Goal: Transaction & Acquisition: Purchase product/service

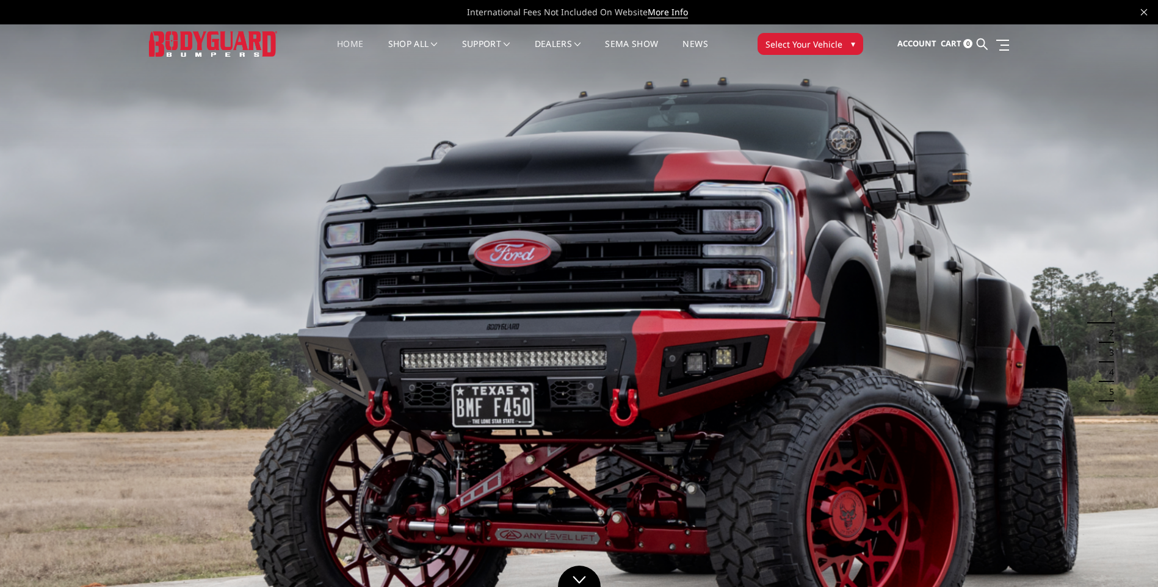
click at [821, 39] on span "Select Your Vehicle" at bounding box center [804, 44] width 77 height 13
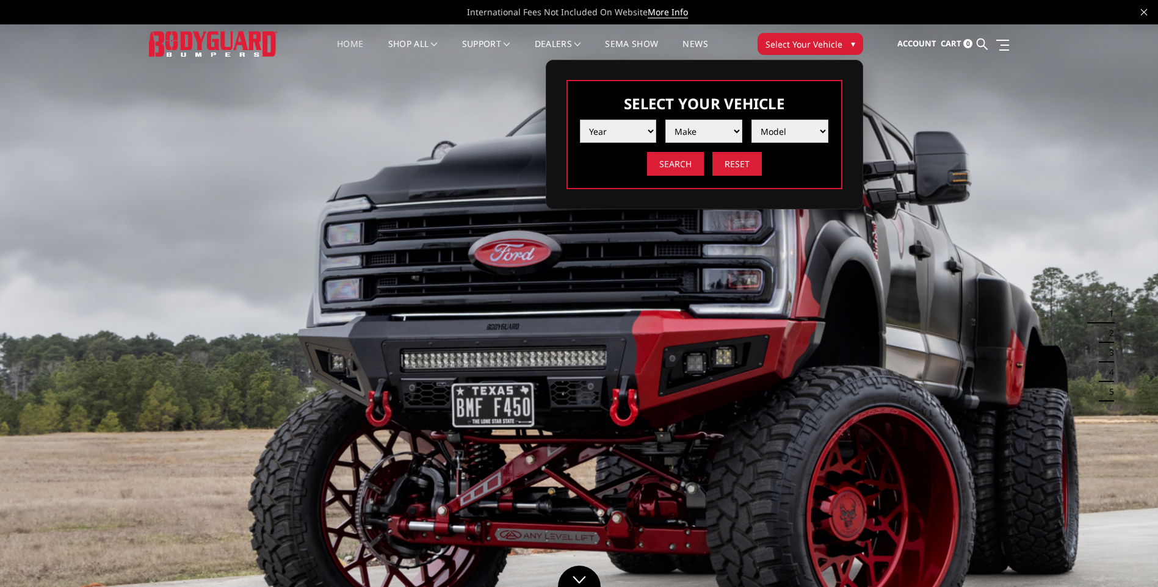
click at [651, 136] on select "Year 2025 2024 2023 2022 2021 2020 2019 2018 2017 2016 2015 2014 2013 2012 2011…" at bounding box center [618, 131] width 77 height 23
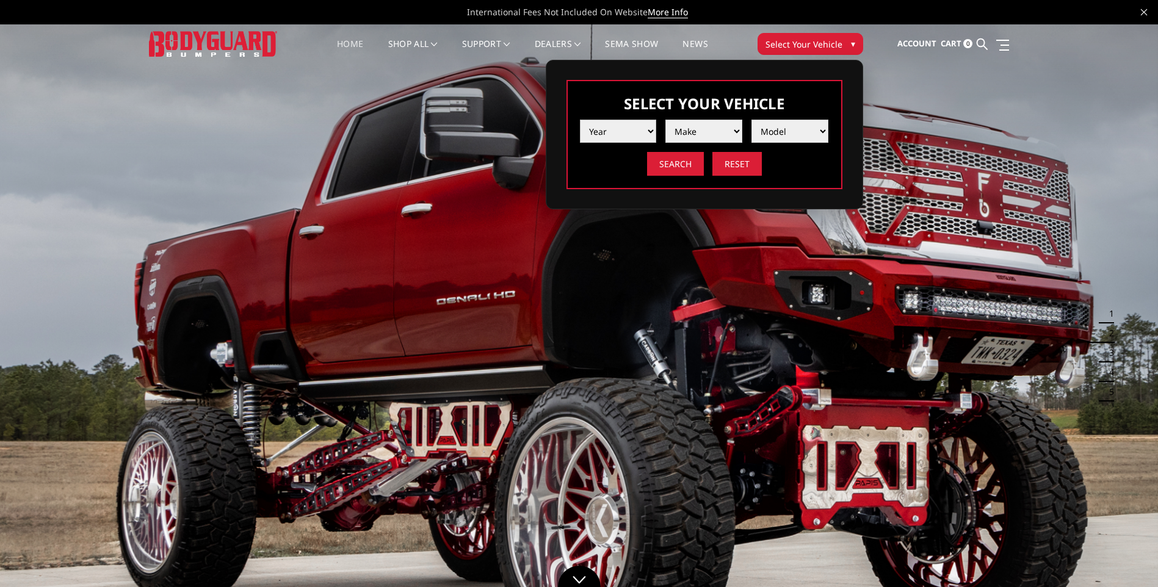
select select "yr_2025"
click at [580, 120] on select "Year 2025 2024 2023 2022 2021 2020 2019 2018 2017 2016 2015 2014 2013 2012 2011…" at bounding box center [618, 131] width 77 height 23
click at [698, 139] on select "Make Chevrolet Ford GMC Ram Toyota" at bounding box center [703, 131] width 77 height 23
select select "mk_ford"
click at [665, 120] on select "Make Chevrolet Ford GMC Ram Toyota" at bounding box center [703, 131] width 77 height 23
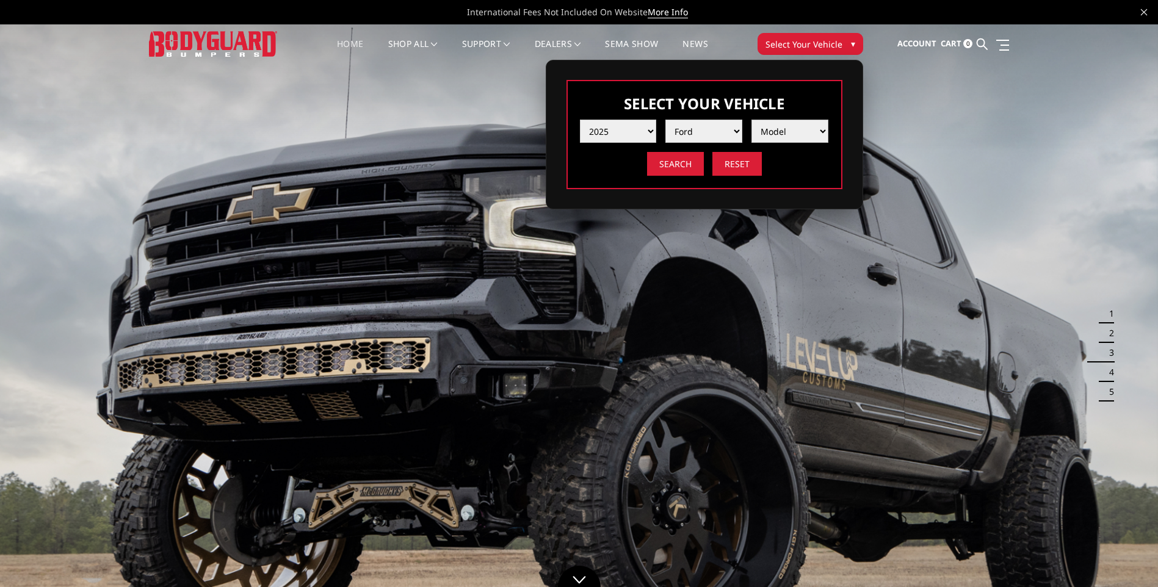
click at [780, 137] on select "Model F150 F150 Raptor F250 / F350 F450 F550" at bounding box center [790, 131] width 77 height 23
select select "md_f250-f350"
click at [752, 120] on select "Model F150 F150 Raptor F250 / F350 F450 F550" at bounding box center [790, 131] width 77 height 23
click at [675, 165] on input "Search" at bounding box center [675, 164] width 57 height 24
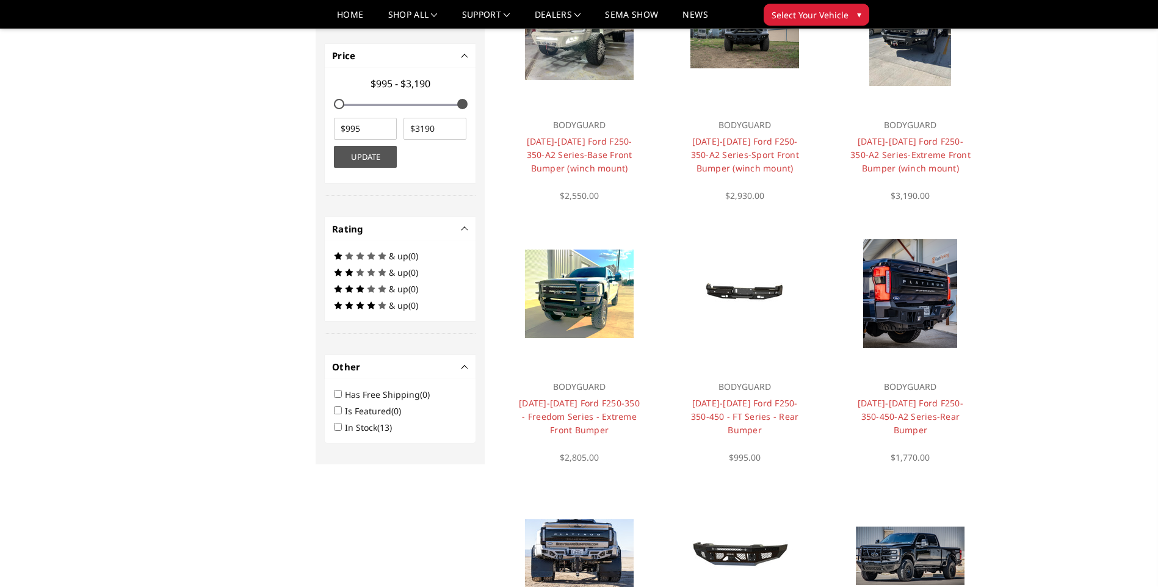
scroll to position [525, 0]
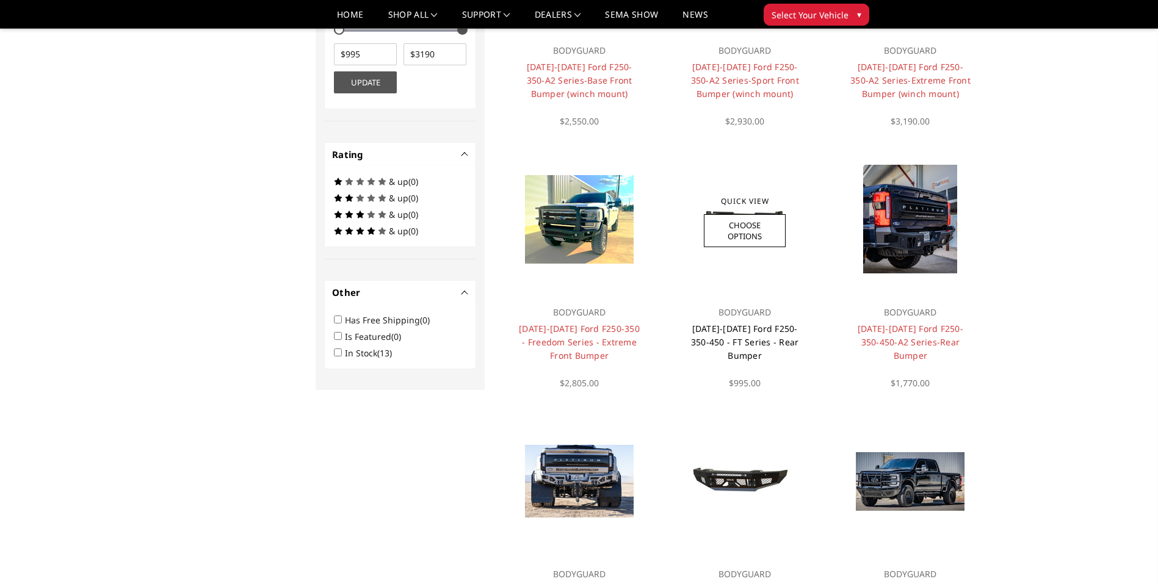
click at [753, 330] on link "[DATE]-[DATE] Ford F250-350-450 - FT Series - Rear Bumper" at bounding box center [745, 342] width 108 height 38
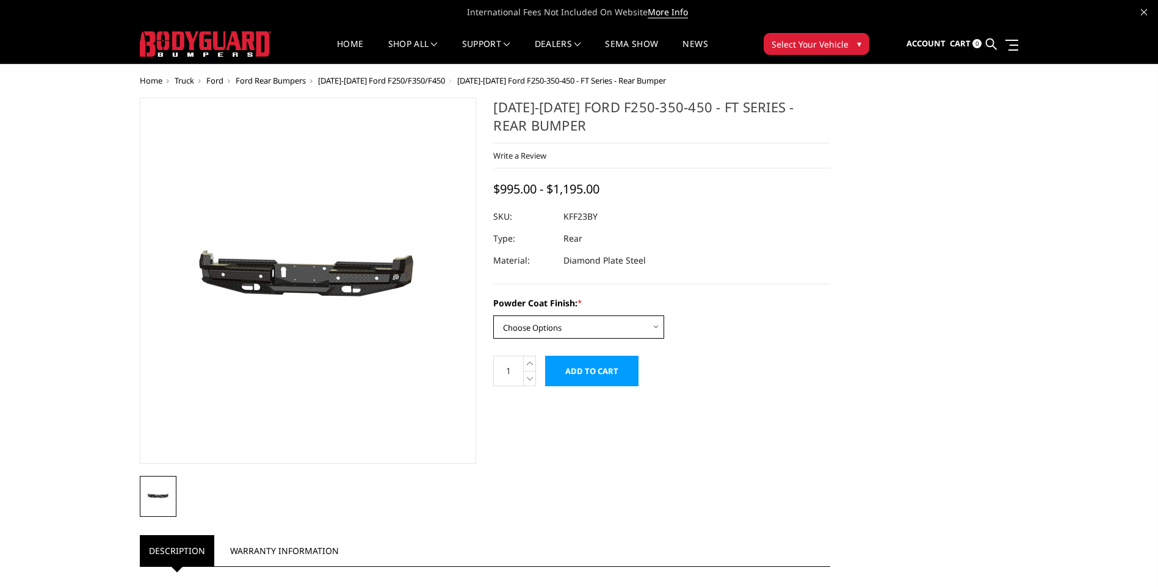
click at [661, 328] on select "Choose Options Bare Metal Gloss Black Powder Coat Textured Black Powder Coat" at bounding box center [578, 327] width 171 height 23
select select "3421"
click at [493, 316] on select "Choose Options Bare Metal Gloss Black Powder Coat Textured Black Powder Coat" at bounding box center [578, 327] width 171 height 23
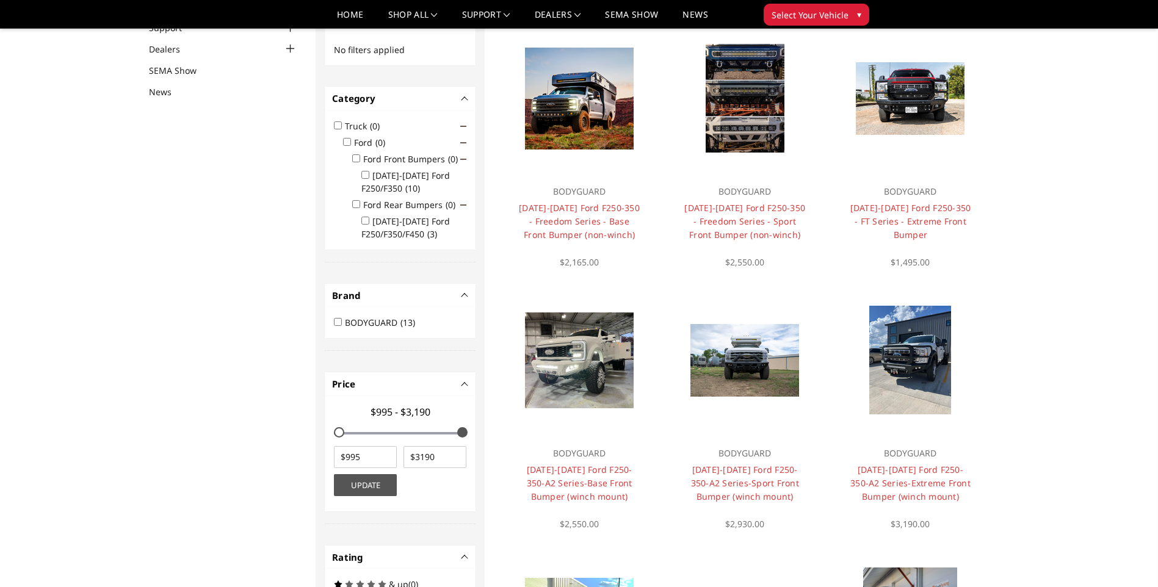
scroll to position [61, 0]
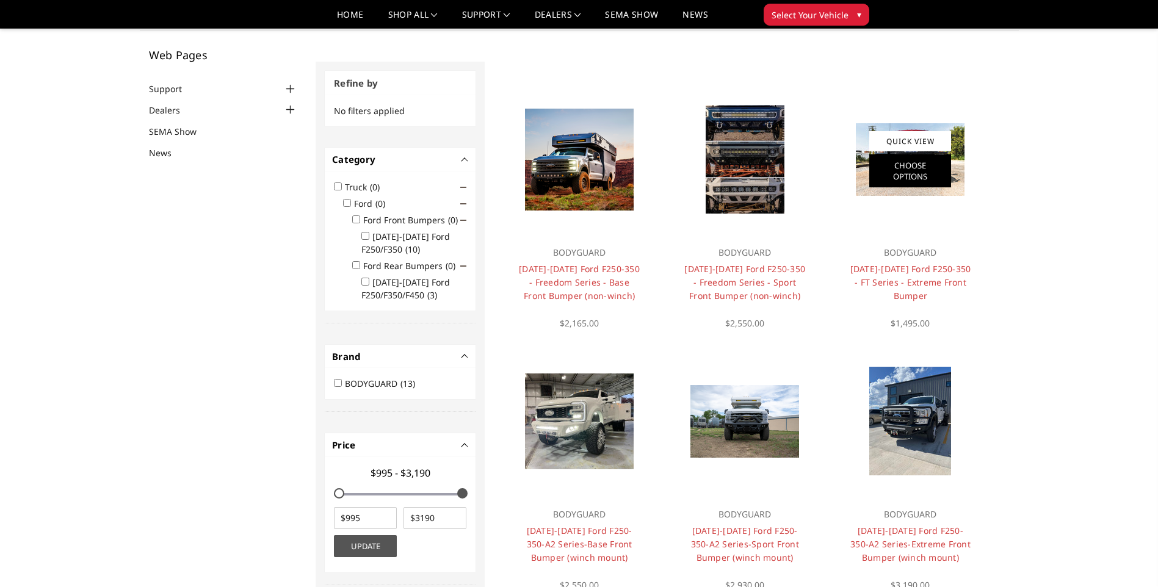
click at [915, 174] on link "Choose Options" at bounding box center [910, 170] width 82 height 33
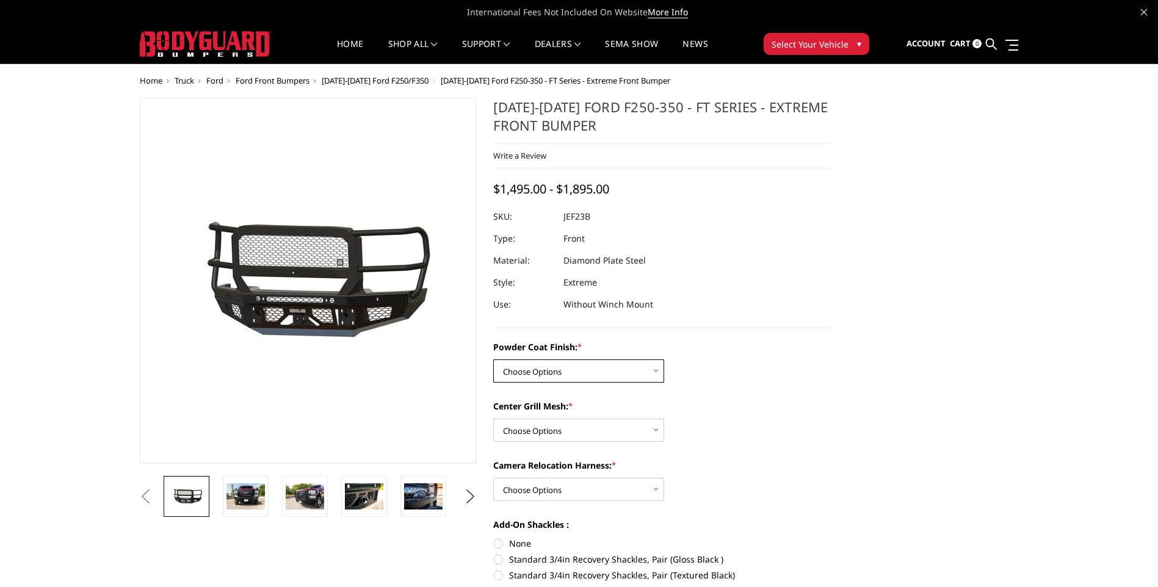
click at [651, 368] on select "Choose Options Bare Metal Gloss Black Powder Coat Textured Black Powder Coat" at bounding box center [578, 371] width 171 height 23
select select "3264"
click at [493, 360] on select "Choose Options Bare Metal Gloss Black Powder Coat Textured Black Powder Coat" at bounding box center [578, 371] width 171 height 23
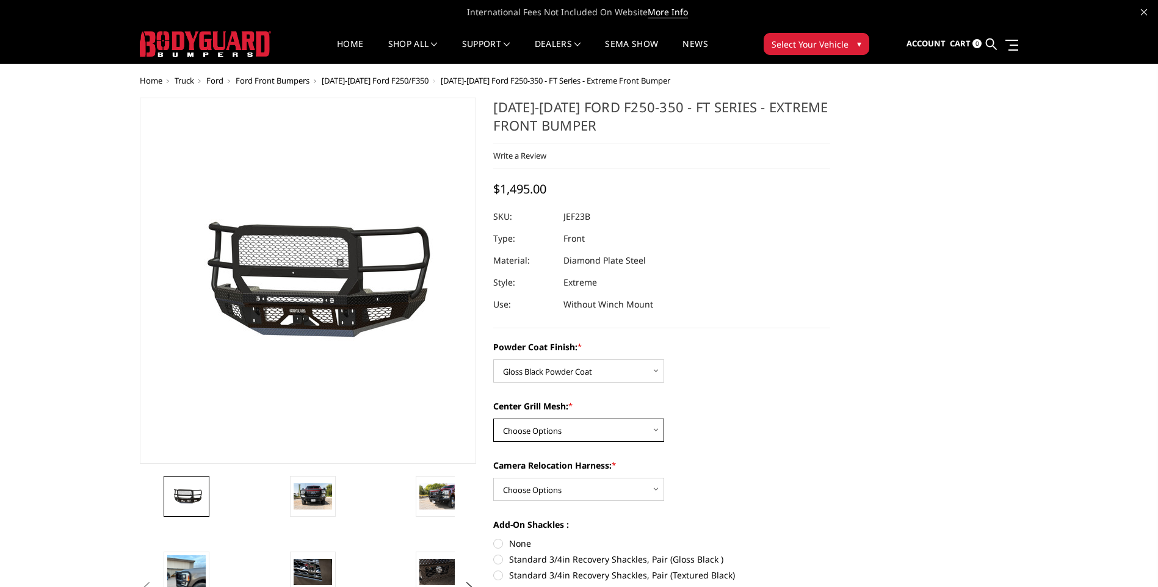
click at [643, 437] on select "Choose Options WITH Expanded Metal in Center Grill WITHOUT Expanded Metal in Ce…" at bounding box center [578, 430] width 171 height 23
select select "3266"
click at [493, 419] on select "Choose Options WITH Expanded Metal in Center Grill WITHOUT Expanded Metal in Ce…" at bounding box center [578, 430] width 171 height 23
click at [638, 490] on select "Choose Options WITH Camera Relocation Harness WITHOUT Camera Relocation Harness" at bounding box center [578, 489] width 171 height 23
select select "3268"
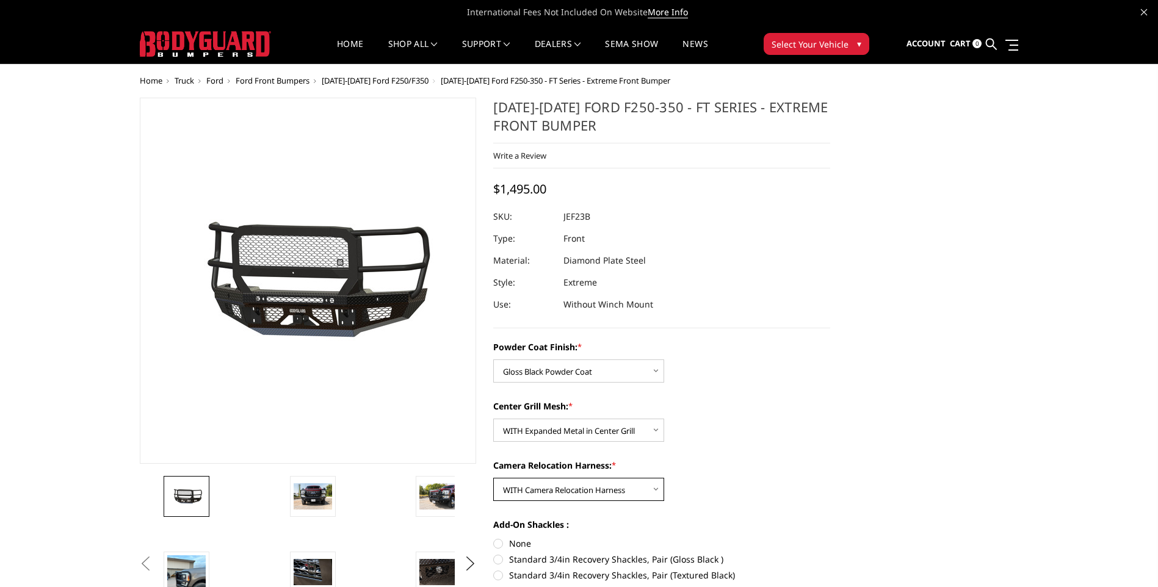
click at [493, 478] on select "Choose Options WITH Camera Relocation Harness WITHOUT Camera Relocation Harness" at bounding box center [578, 489] width 171 height 23
click at [592, 217] on dd "JEF23BYGMH" at bounding box center [590, 217] width 52 height 22
copy dd "JEF23BYGMH"
click at [882, 77] on span "Sign in" at bounding box center [871, 75] width 27 height 10
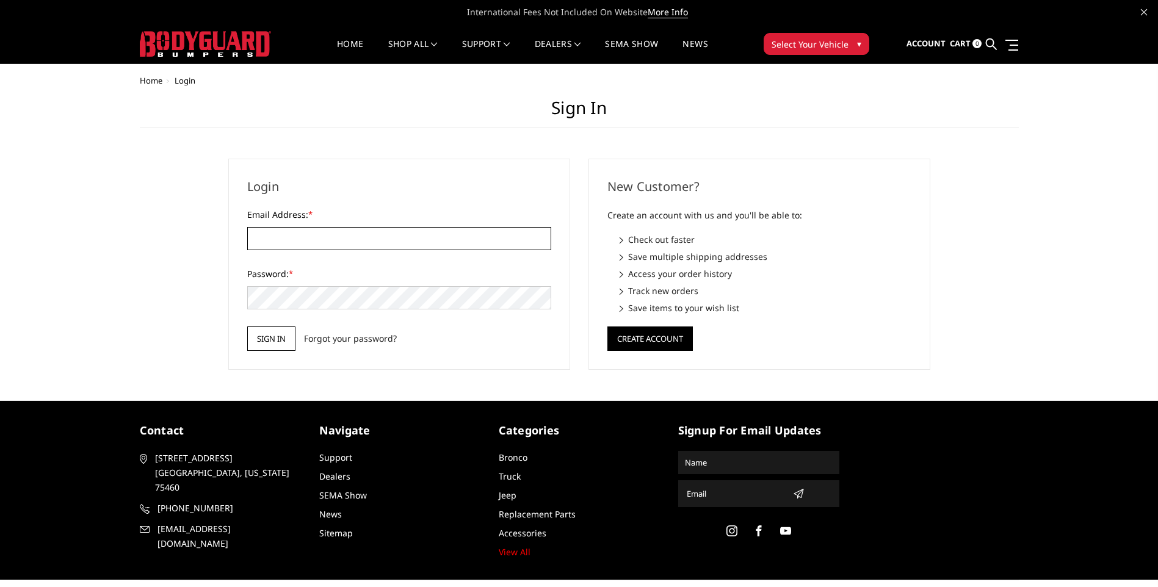
type input "[EMAIL_ADDRESS][DOMAIN_NAME]"
click at [275, 338] on input "Sign in" at bounding box center [271, 339] width 48 height 24
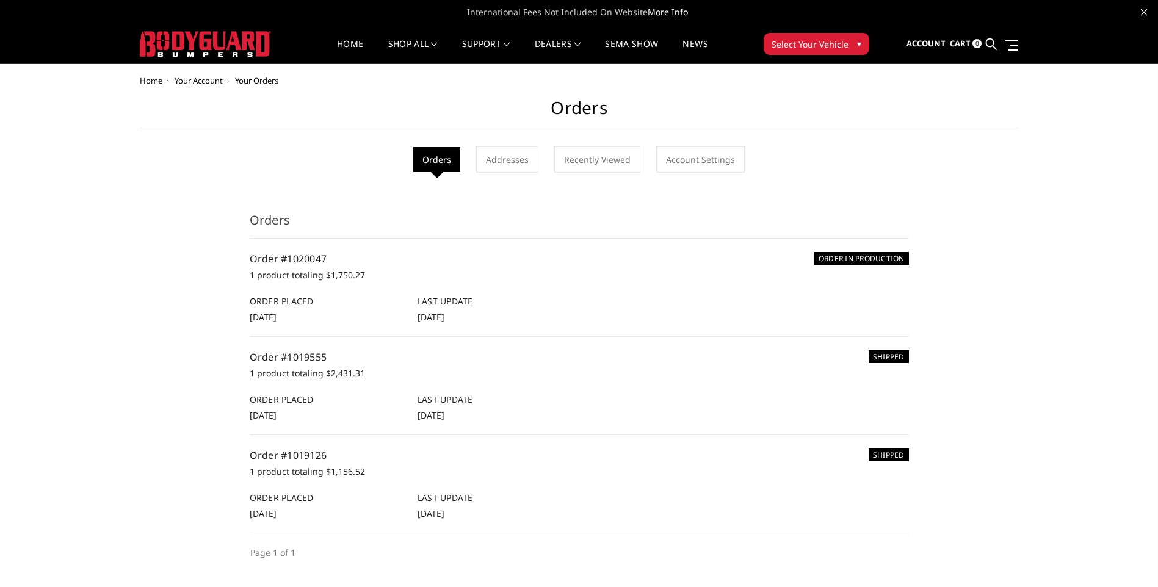
click at [809, 46] on span "Select Your Vehicle" at bounding box center [810, 44] width 77 height 13
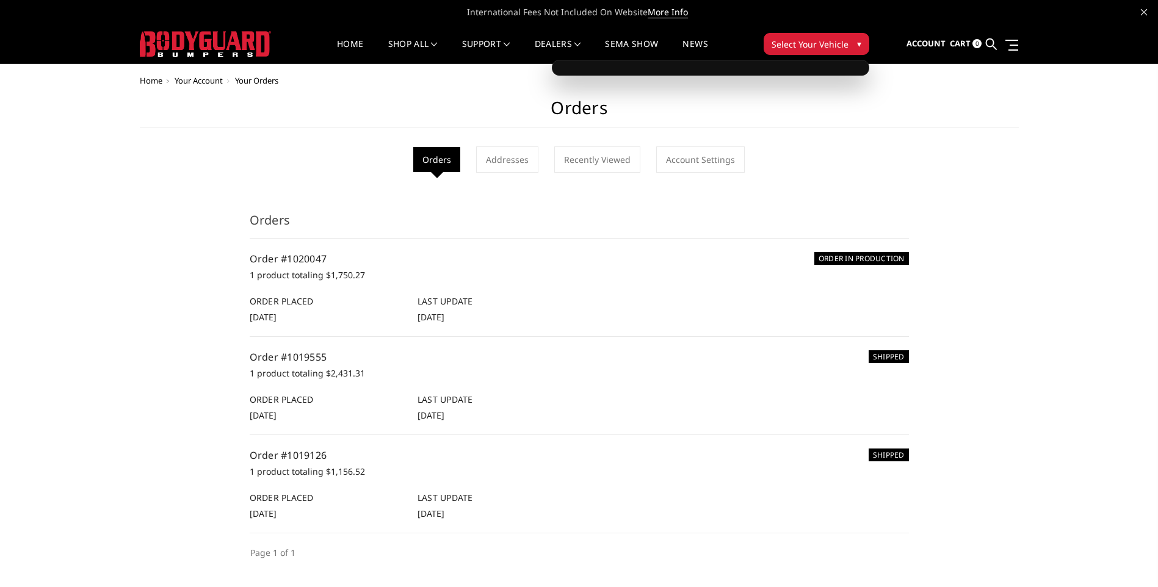
click at [813, 42] on span "Select Your Vehicle" at bounding box center [810, 44] width 77 height 13
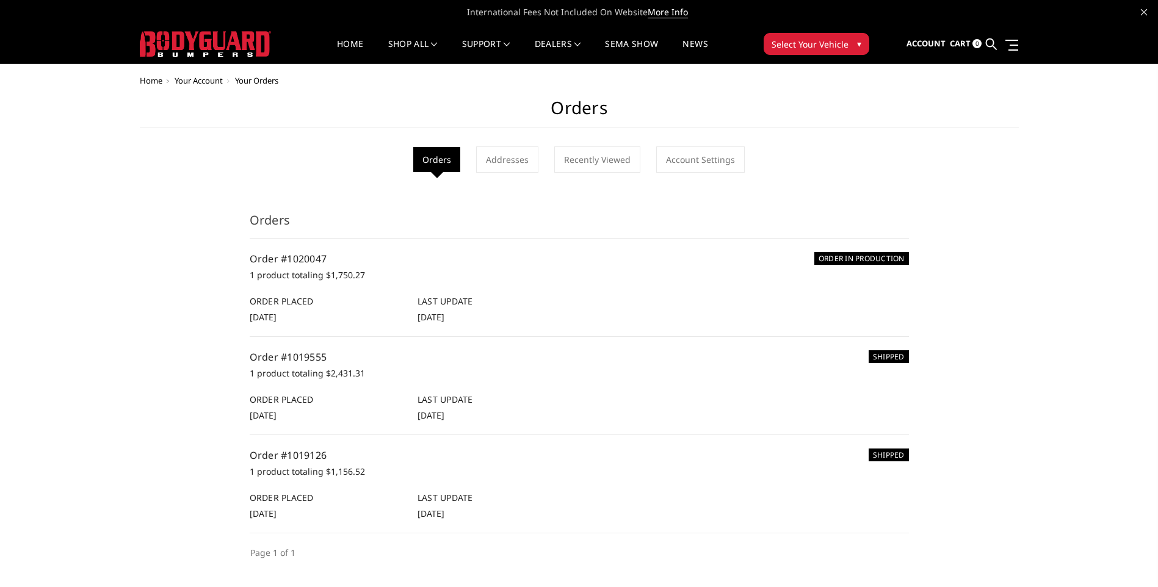
click at [857, 44] on span "▾" at bounding box center [859, 43] width 4 height 13
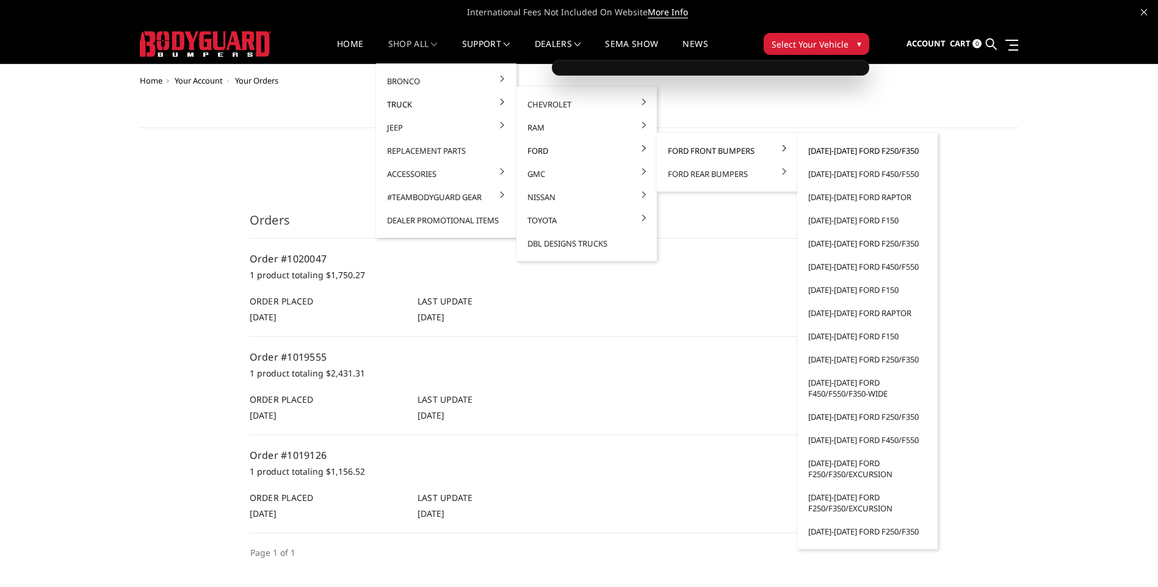
click at [843, 153] on link "[DATE]-[DATE] Ford F250/F350" at bounding box center [867, 150] width 131 height 23
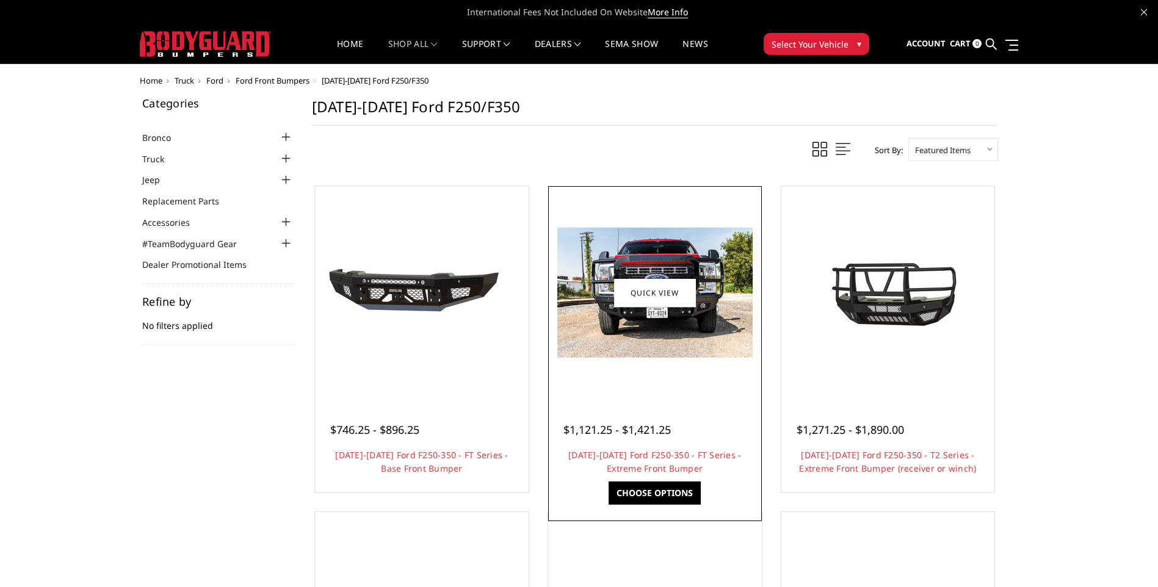
click at [652, 377] on div at bounding box center [655, 293] width 208 height 208
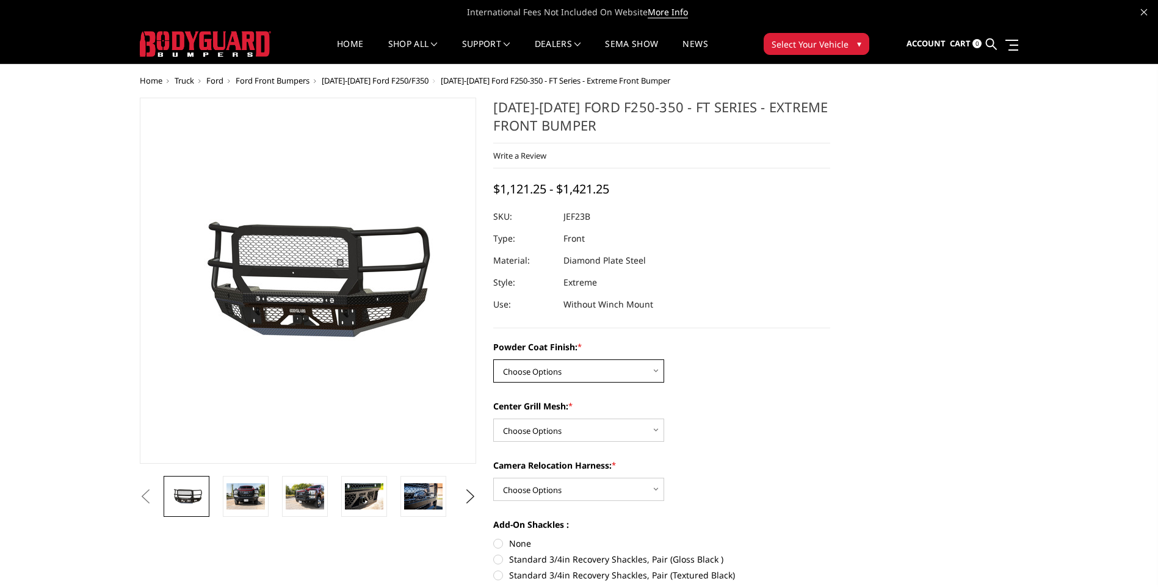
click at [636, 369] on select "Choose Options Bare Metal Gloss Black Powder Coat Textured Black Powder Coat" at bounding box center [578, 371] width 171 height 23
select select "3264"
click at [493, 360] on select "Choose Options Bare Metal Gloss Black Powder Coat Textured Black Powder Coat" at bounding box center [578, 371] width 171 height 23
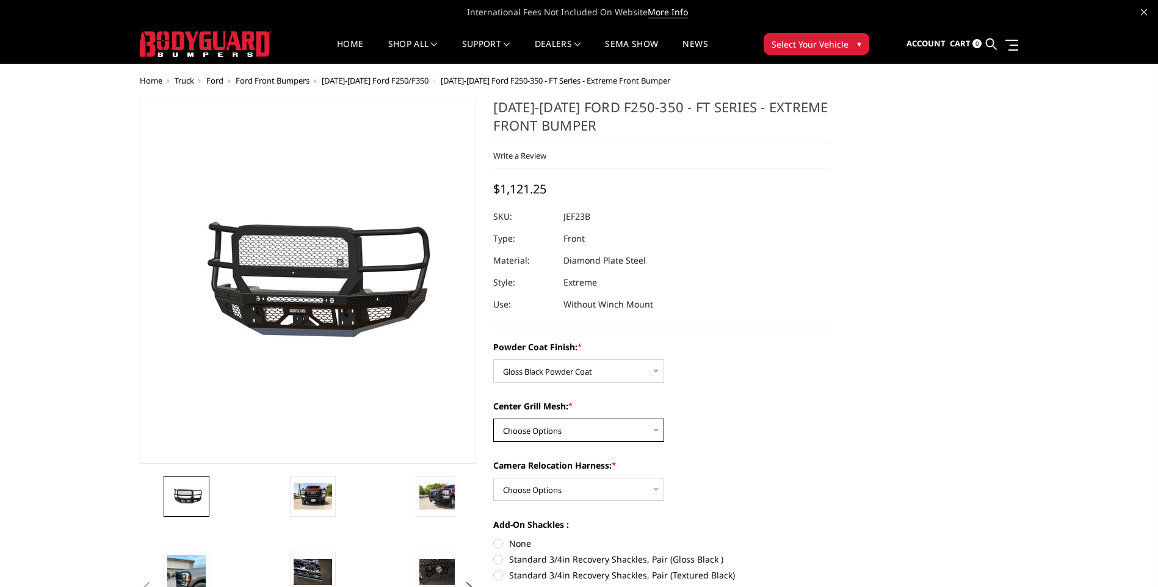
click at [647, 433] on select "Choose Options WITH Expanded Metal in Center Grill WITHOUT Expanded Metal in Ce…" at bounding box center [578, 430] width 171 height 23
select select "3266"
click at [493, 419] on select "Choose Options WITH Expanded Metal in Center Grill WITHOUT Expanded Metal in Ce…" at bounding box center [578, 430] width 171 height 23
click at [647, 487] on select "Choose Options WITH Camera Relocation Harness WITHOUT Camera Relocation Harness" at bounding box center [578, 489] width 171 height 23
select select "3268"
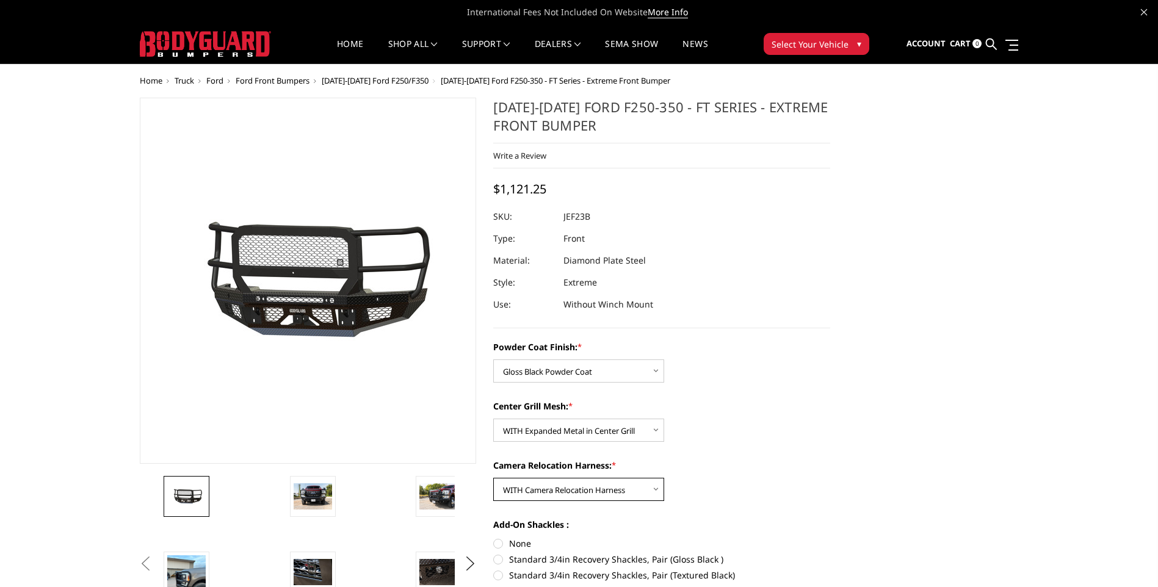
click at [493, 478] on select "Choose Options WITH Camera Relocation Harness WITHOUT Camera Relocation Harness" at bounding box center [578, 489] width 171 height 23
